Goal: Task Accomplishment & Management: Manage account settings

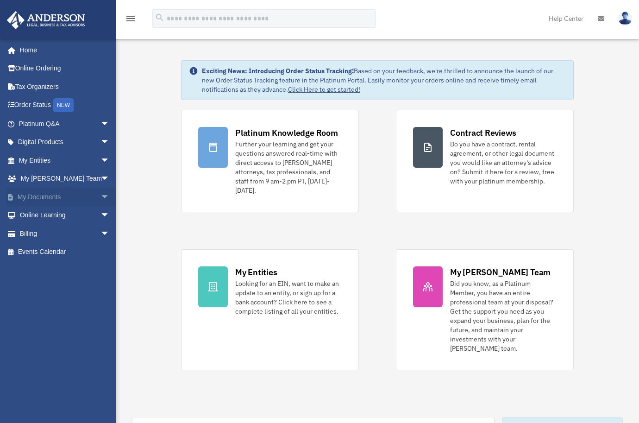
click at [101, 197] on span "arrow_drop_down" at bounding box center [110, 197] width 19 height 19
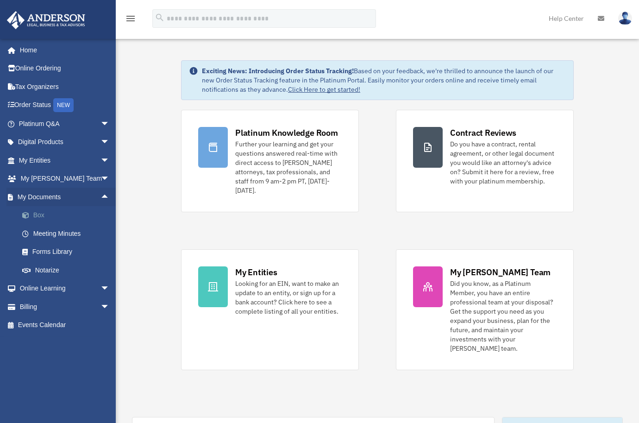
click at [40, 215] on link "Box" at bounding box center [68, 215] width 111 height 19
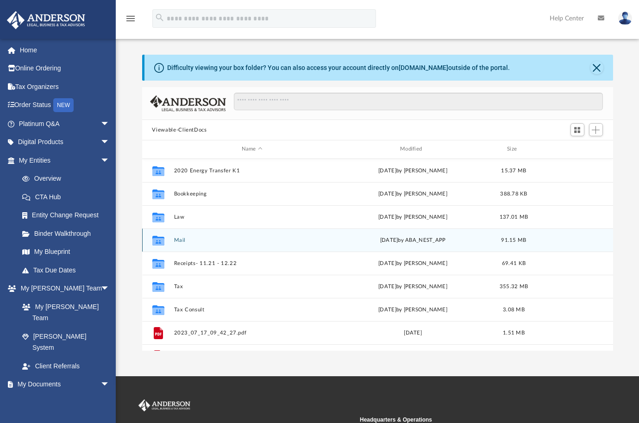
click at [179, 238] on button "Mail" at bounding box center [252, 240] width 157 height 6
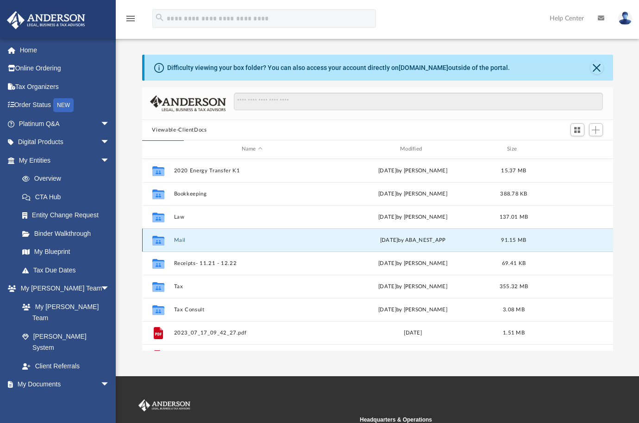
click at [156, 242] on icon "grid" at bounding box center [158, 240] width 12 height 10
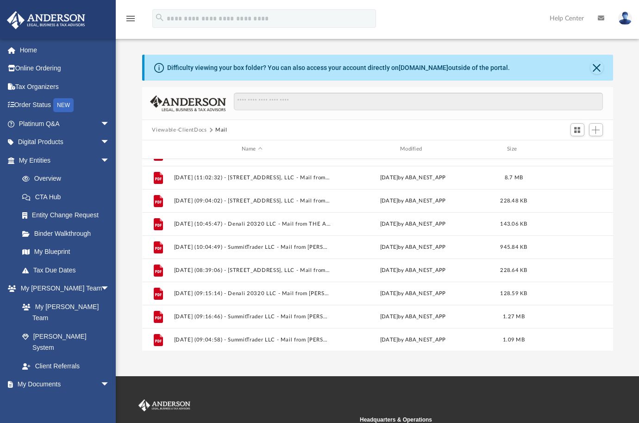
scroll to position [317, 0]
click at [627, 21] on img at bounding box center [626, 18] width 14 height 13
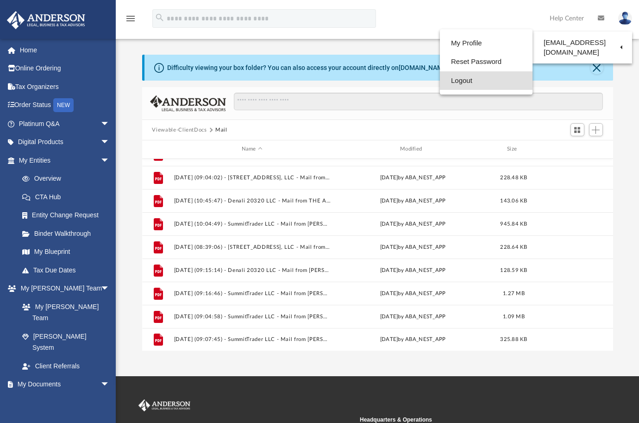
click at [462, 82] on link "Logout" at bounding box center [486, 80] width 93 height 19
